Goal: Task Accomplishment & Management: Manage account settings

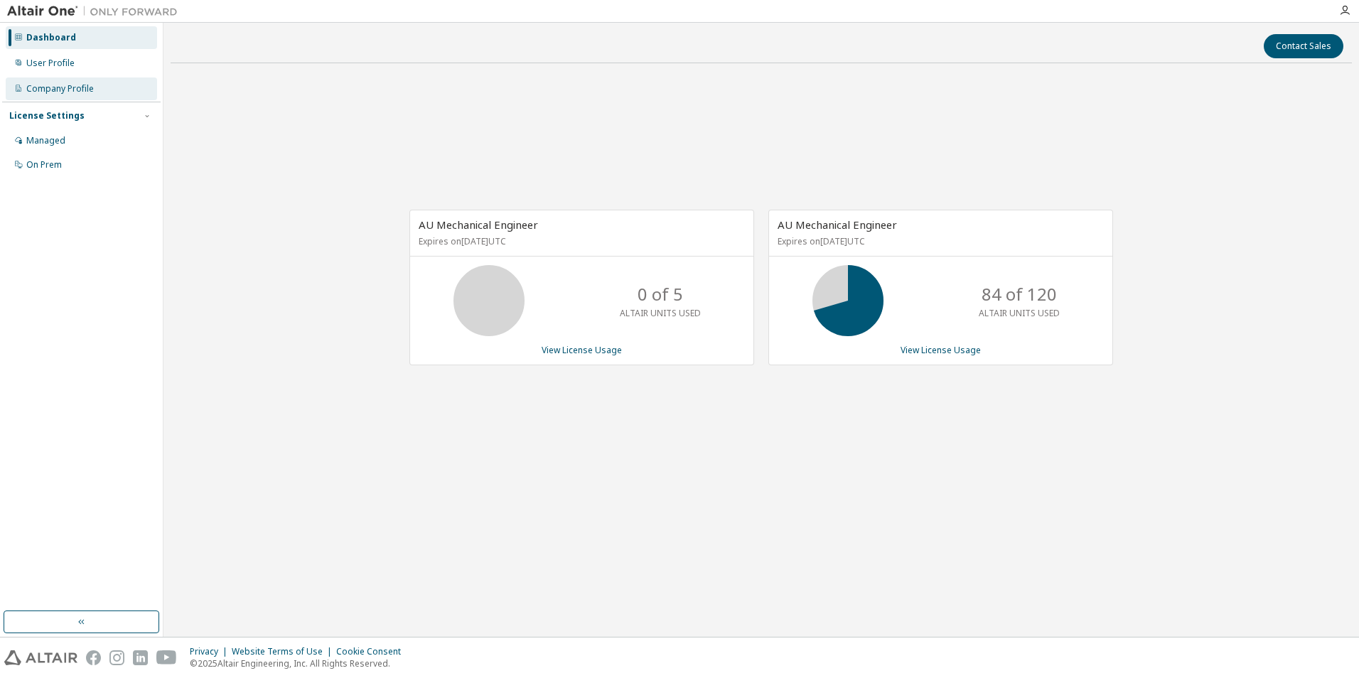
click at [53, 92] on div "Company Profile" at bounding box center [60, 88] width 68 height 11
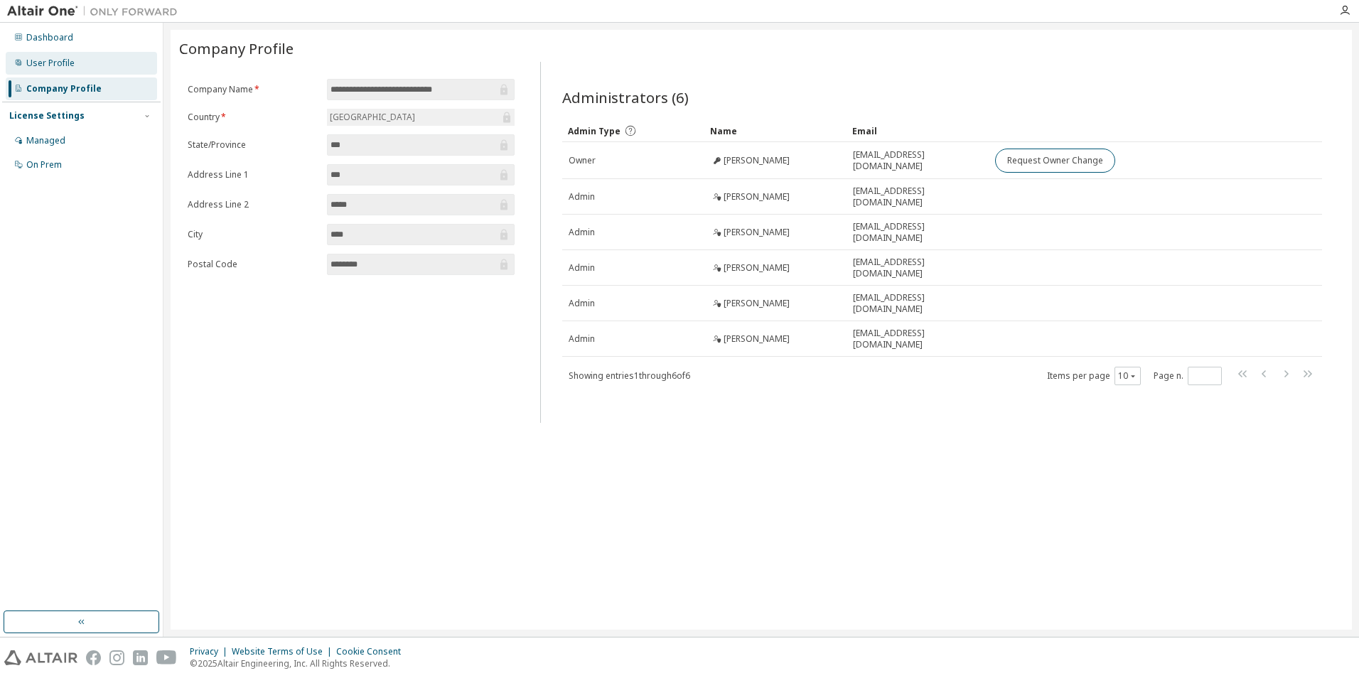
click at [53, 68] on div "User Profile" at bounding box center [50, 63] width 48 height 11
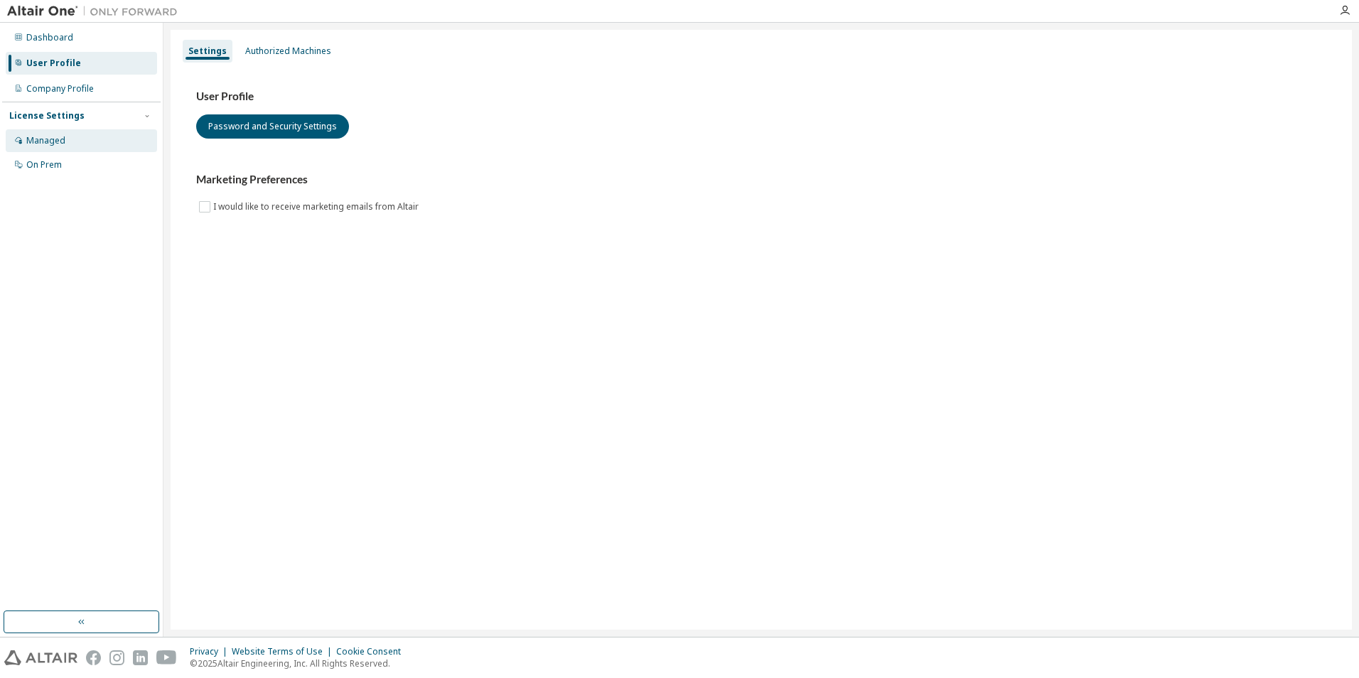
click at [60, 132] on div "Managed" at bounding box center [81, 140] width 151 height 23
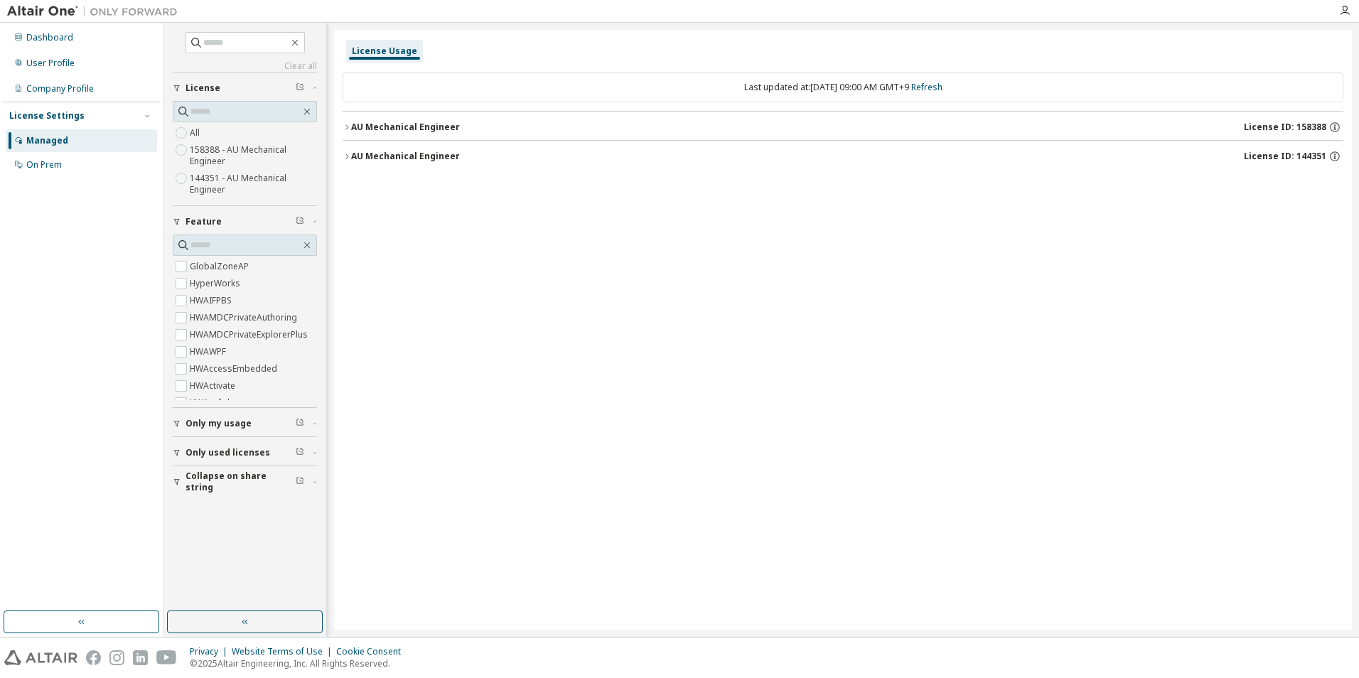
click at [344, 127] on icon "button" at bounding box center [347, 127] width 9 height 9
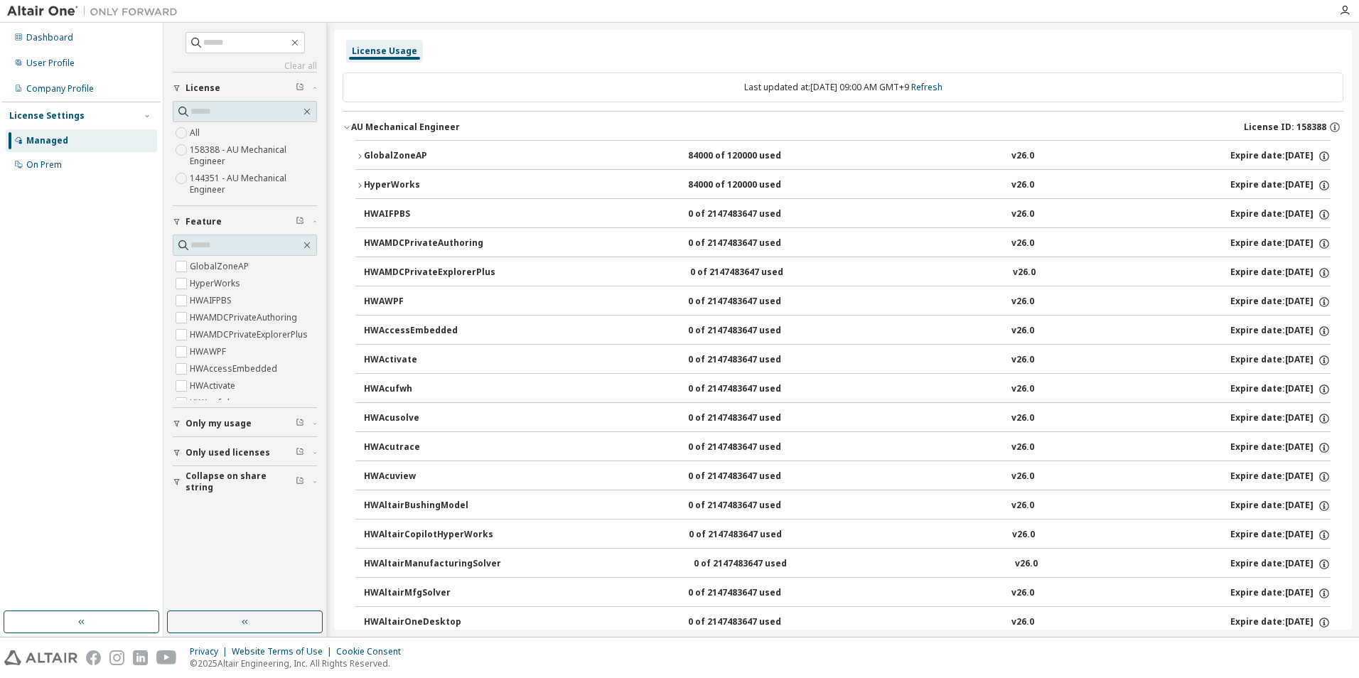
click at [343, 126] on icon "button" at bounding box center [347, 127] width 9 height 9
